Goal: Contribute content: Add original content to the website for others to see

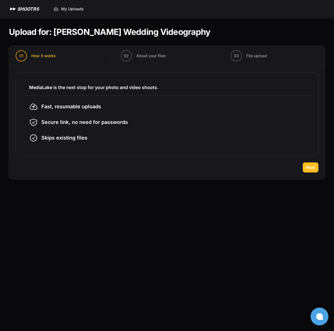
click at [311, 168] on span "Next" at bounding box center [310, 168] width 9 height 6
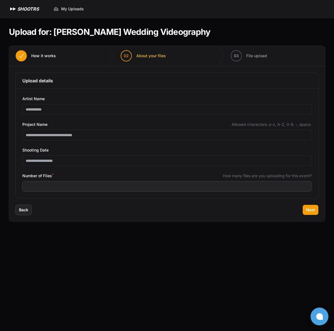
drag, startPoint x: 166, startPoint y: 239, endPoint x: 157, endPoint y: 61, distance: 178.0
click at [166, 238] on main "Upload for: Amanda Taylor Wedding Videography 01 How it works" at bounding box center [167, 174] width 334 height 313
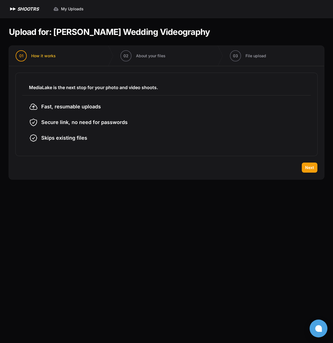
click at [281, 241] on main "Upload for: [PERSON_NAME] Wedding Videography 01 How it works" at bounding box center [166, 180] width 333 height 325
click at [312, 170] on button "Next" at bounding box center [310, 167] width 16 height 10
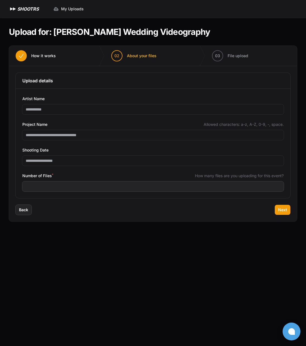
click at [49, 102] on div "Artist Name" at bounding box center [152, 98] width 261 height 7
click at [283, 211] on span "Next" at bounding box center [282, 210] width 9 height 6
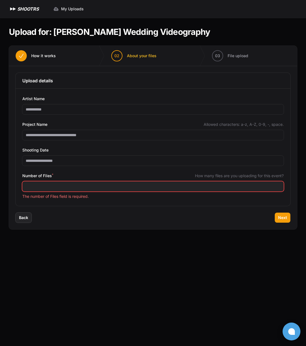
type input "*"
click at [278, 186] on input "*" at bounding box center [152, 186] width 261 height 10
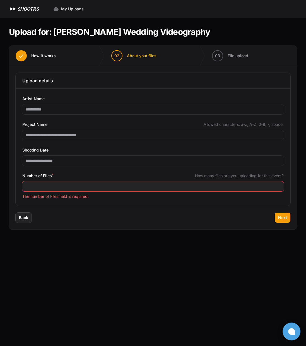
click at [115, 222] on div "Back Next" at bounding box center [153, 221] width 288 height 17
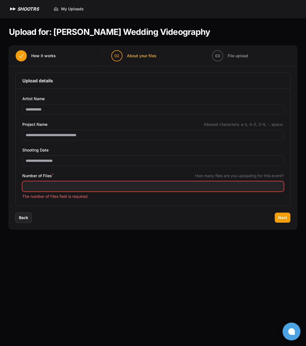
click at [56, 187] on input "Number of Files *" at bounding box center [152, 186] width 261 height 10
type input "**"
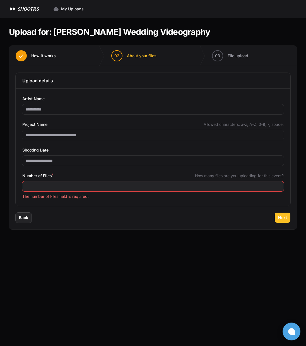
click at [281, 216] on span "Next" at bounding box center [282, 218] width 9 height 6
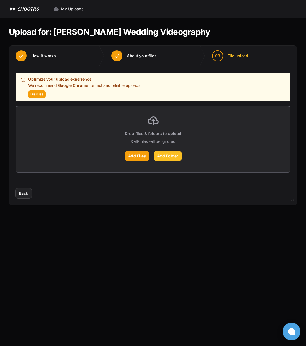
click at [176, 157] on label "Add Folder" at bounding box center [168, 156] width 28 height 10
click at [0, 0] on input "Add Folder" at bounding box center [0, 0] width 0 height 0
click at [141, 157] on label "Add Files" at bounding box center [137, 156] width 25 height 10
click at [0, 0] on input "Add Files" at bounding box center [0, 0] width 0 height 0
